Goal: Task Accomplishment & Management: Manage account settings

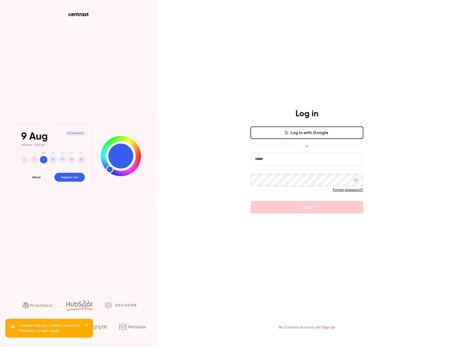
click at [310, 160] on input "email" at bounding box center [307, 159] width 113 height 13
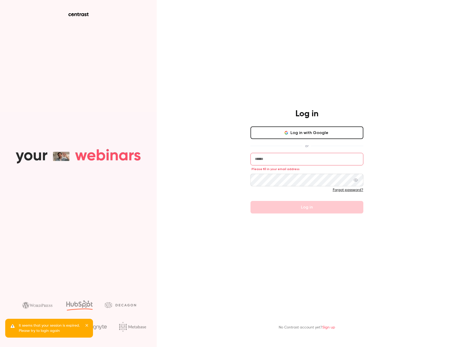
click at [316, 135] on button "Log in with Google" at bounding box center [307, 132] width 113 height 13
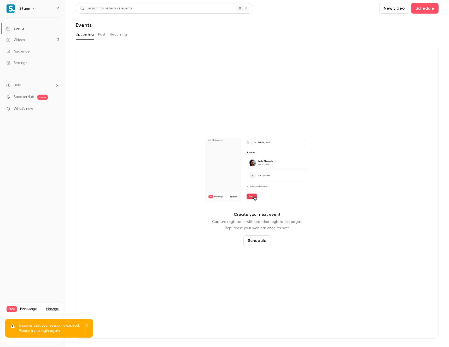
click at [87, 325] on icon "close" at bounding box center [86, 325] width 3 height 3
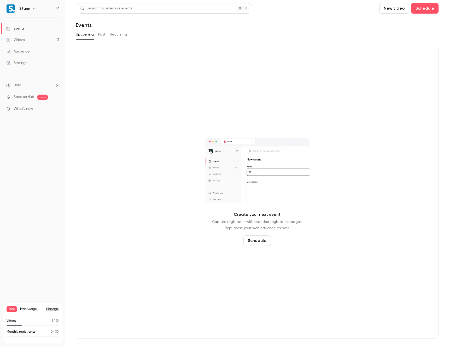
click at [21, 332] on p "Monthly registrants" at bounding box center [21, 331] width 29 height 5
click at [30, 9] on div "Stann" at bounding box center [35, 8] width 32 height 6
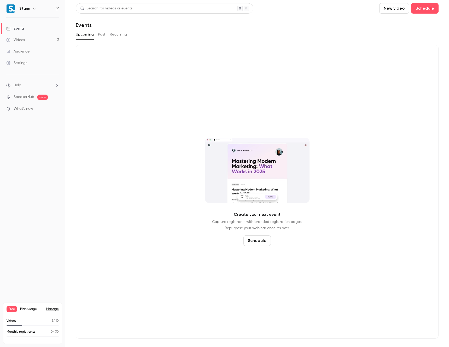
click at [31, 8] on button "button" at bounding box center [34, 8] width 6 height 6
click at [24, 32] on div "Stann [EMAIL_ADDRESS][DOMAIN_NAME] Billing Free New channel Log out" at bounding box center [43, 51] width 78 height 61
drag, startPoint x: 225, startPoint y: 62, endPoint x: 135, endPoint y: 40, distance: 92.8
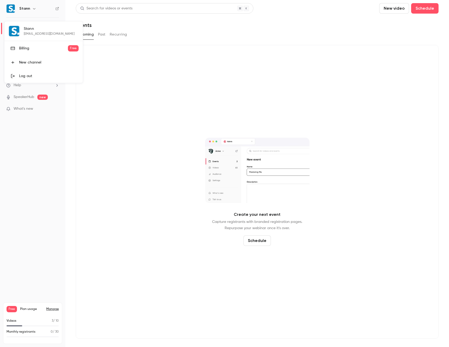
click at [225, 62] on div at bounding box center [224, 173] width 449 height 347
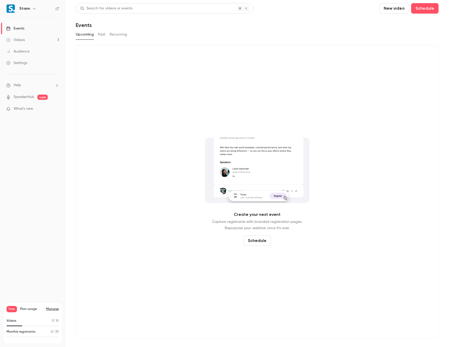
click at [34, 42] on link "Videos 3" at bounding box center [32, 39] width 65 height 11
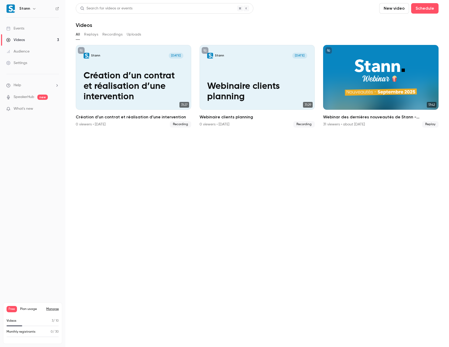
click at [21, 62] on div "Settings" at bounding box center [16, 62] width 21 height 5
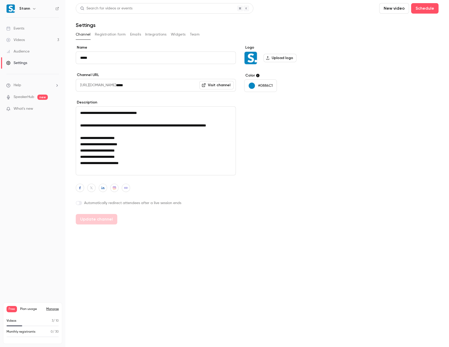
click at [110, 33] on button "Registration form" at bounding box center [110, 34] width 31 height 8
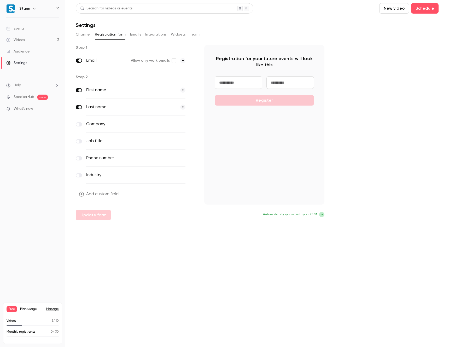
click at [127, 34] on div "Channel Registration form Emails Integrations Widgets Team" at bounding box center [257, 34] width 363 height 8
click at [134, 36] on button "Emails" at bounding box center [135, 34] width 11 height 8
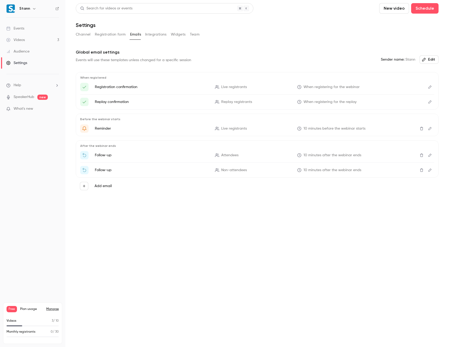
click at [155, 37] on button "Integrations" at bounding box center [155, 34] width 21 height 8
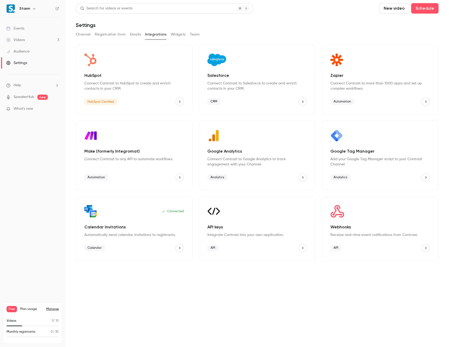
click at [199, 33] on div "Channel Registration form Emails Integrations Widgets Team" at bounding box center [257, 34] width 363 height 8
click at [196, 33] on button "Team" at bounding box center [195, 34] width 10 height 8
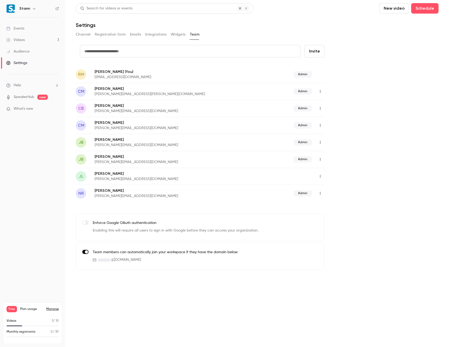
click at [208, 52] on input "text" at bounding box center [190, 51] width 220 height 13
type input "**********"
click at [320, 50] on button "Invite" at bounding box center [315, 51] width 20 height 13
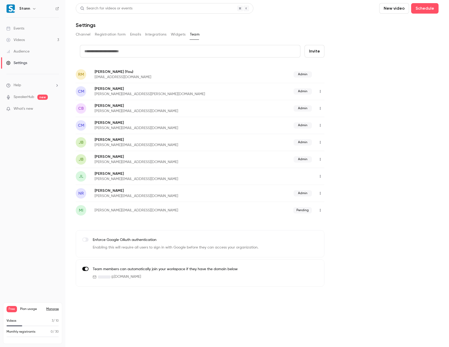
click at [51, 111] on div "What's new" at bounding box center [32, 108] width 53 height 5
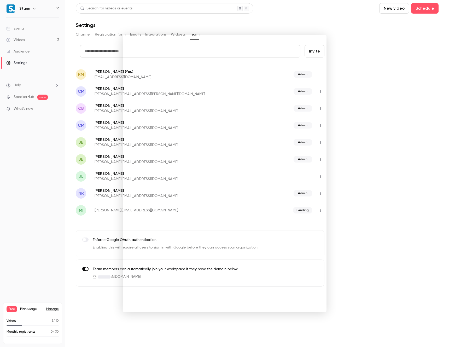
click at [347, 74] on div at bounding box center [224, 173] width 449 height 347
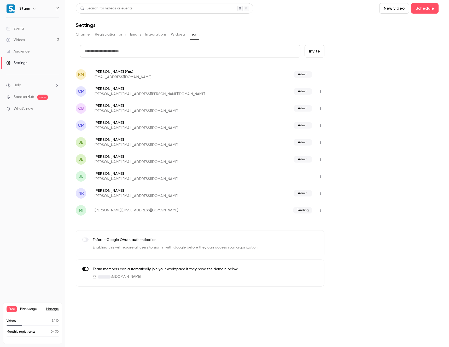
click at [20, 109] on span "What's new" at bounding box center [24, 108] width 20 height 5
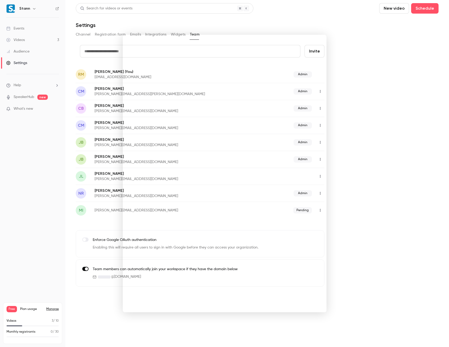
click at [20, 110] on div at bounding box center [224, 173] width 449 height 347
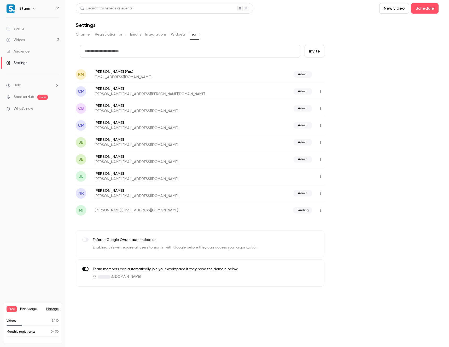
click at [20, 40] on div "Videos" at bounding box center [15, 39] width 19 height 5
